Goal: Information Seeking & Learning: Find specific fact

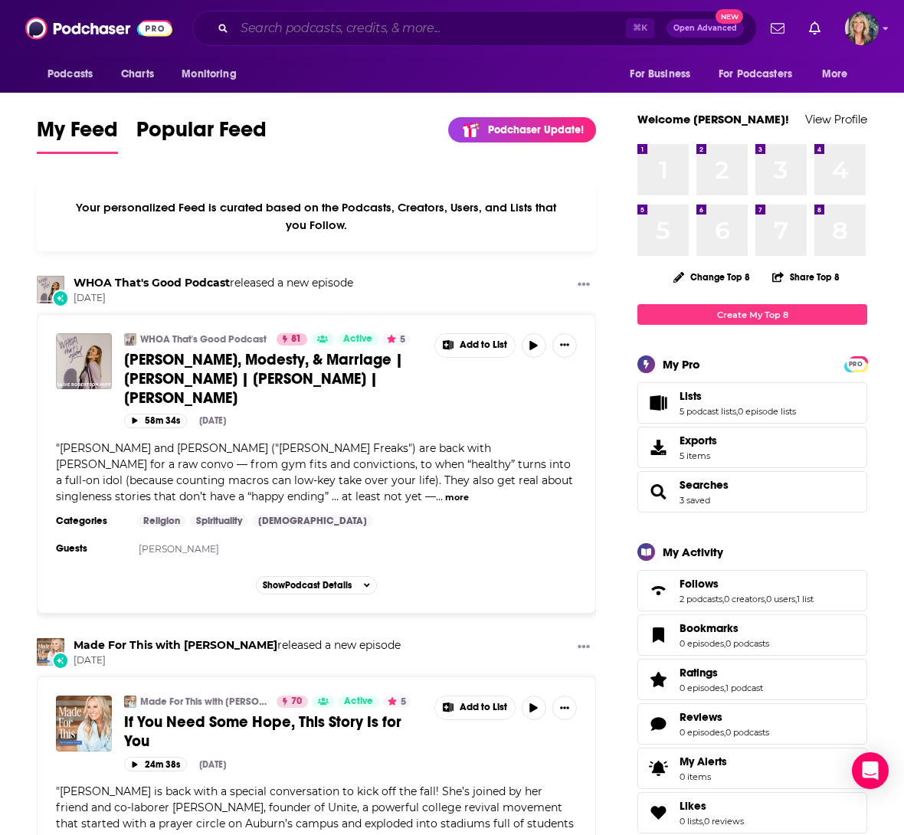
click at [255, 31] on input "Search podcasts, credits, & more..." at bounding box center [429, 28] width 391 height 25
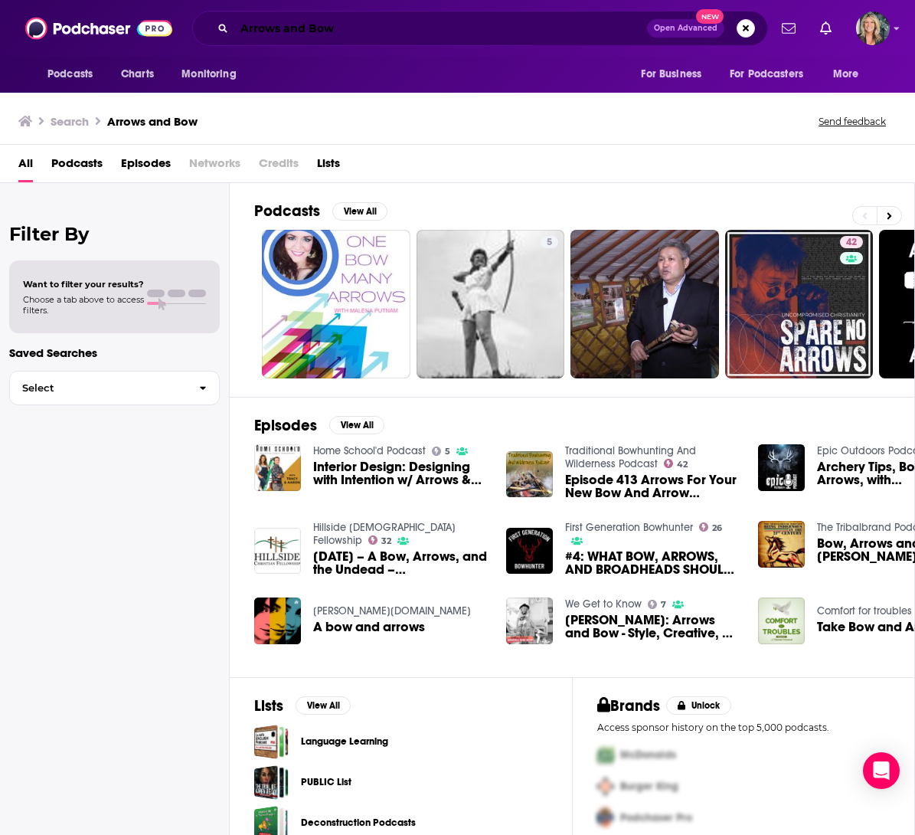
drag, startPoint x: 284, startPoint y: 28, endPoint x: 273, endPoint y: 52, distance: 27.1
click at [284, 28] on input "Arrows and Bow" at bounding box center [440, 28] width 413 height 25
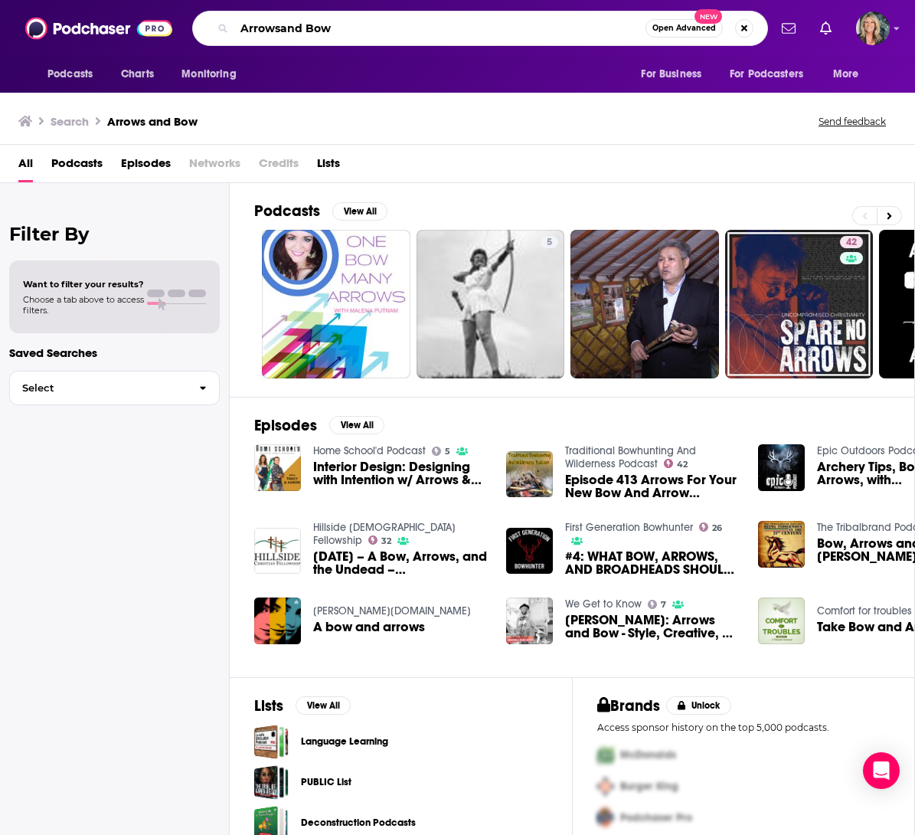
click at [302, 28] on input "Arrowsand Bow" at bounding box center [439, 28] width 411 height 25
click at [306, 28] on input "Arrowsand Bow" at bounding box center [439, 28] width 411 height 25
click at [334, 31] on input "ArrowsandBow" at bounding box center [439, 28] width 411 height 25
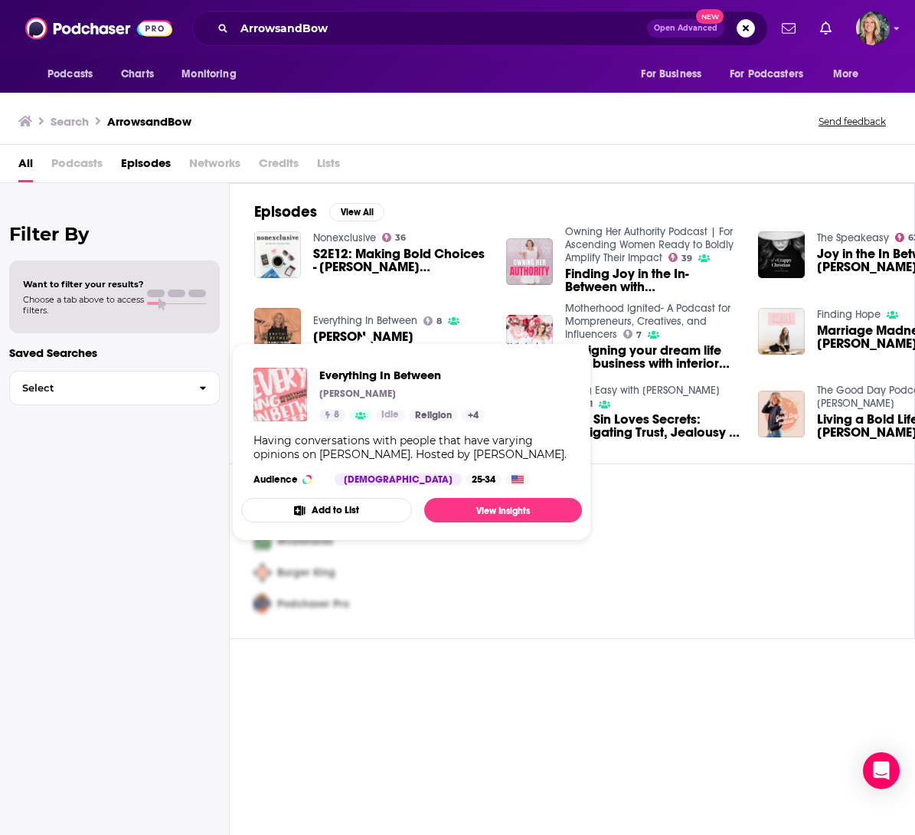
click at [650, 535] on div "McDonalds" at bounding box center [569, 540] width 642 height 31
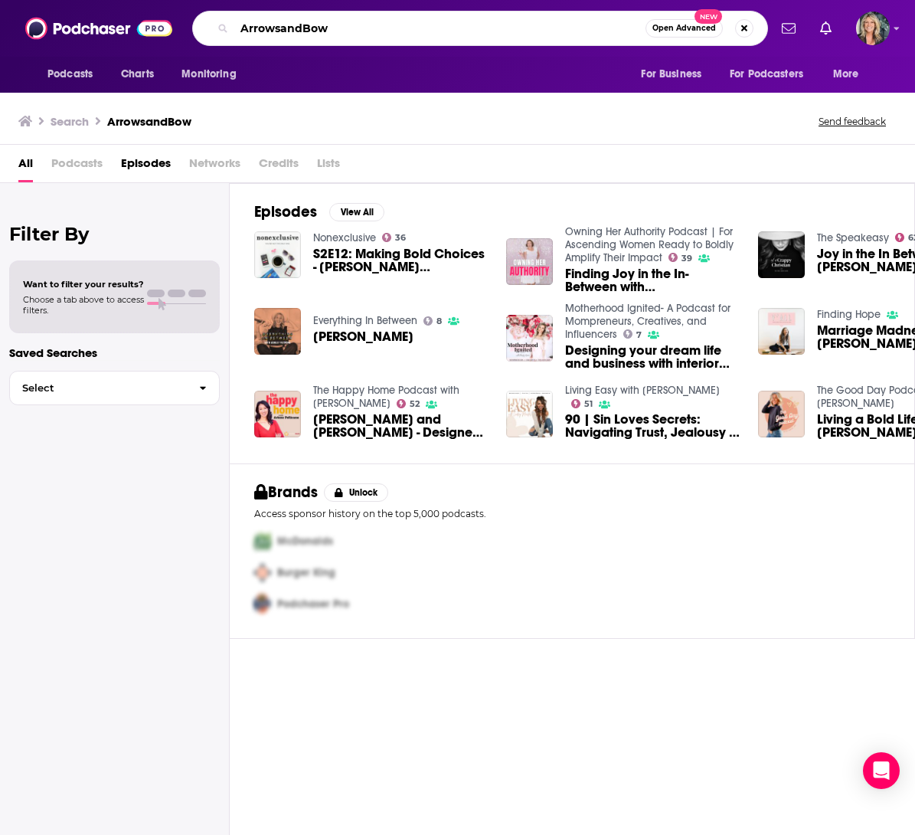
drag, startPoint x: 340, startPoint y: 29, endPoint x: 202, endPoint y: 24, distance: 137.9
click at [202, 24] on div "ArrowsandBow Open Advanced New" at bounding box center [480, 28] width 576 height 35
type input "[PERSON_NAME]"
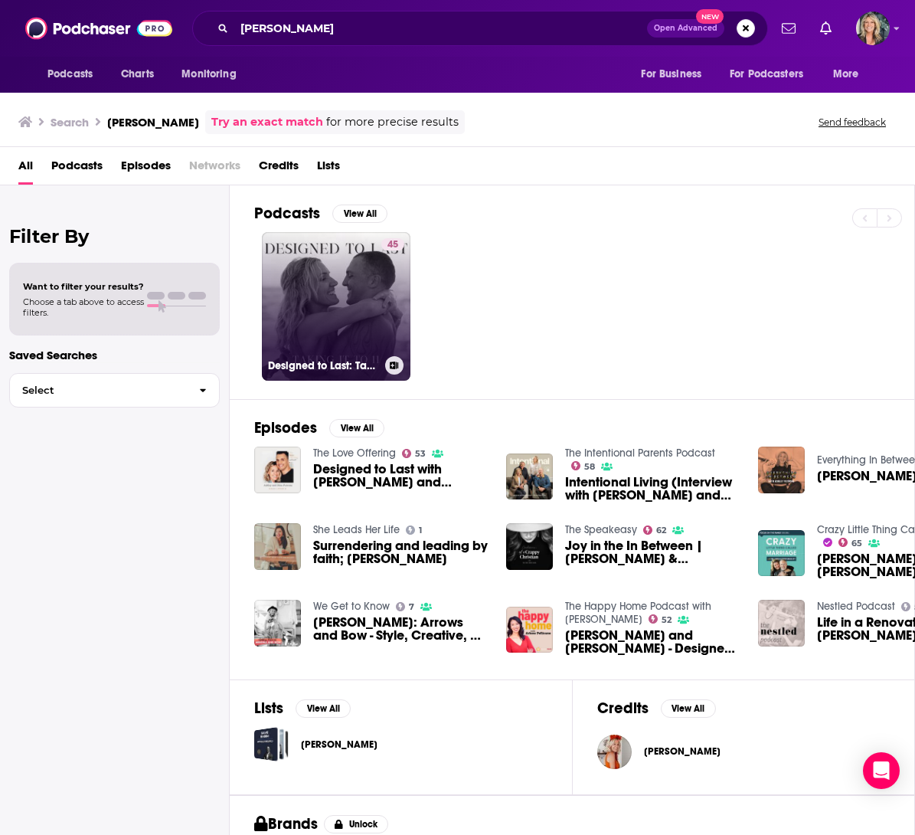
click at [335, 306] on link "45 Designed to Last: Taking it to 11" at bounding box center [336, 306] width 149 height 149
